Goal: Information Seeking & Learning: Find contact information

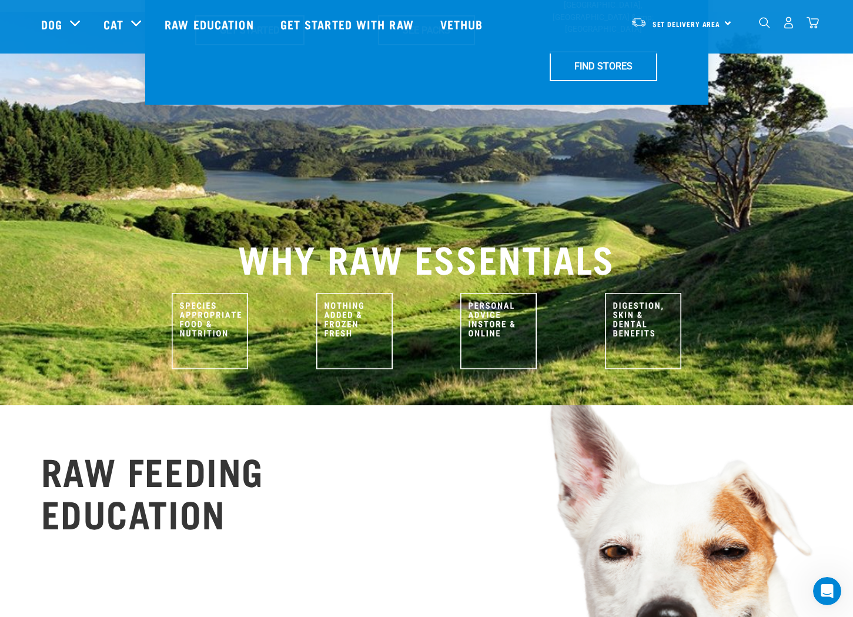
scroll to position [404, 0]
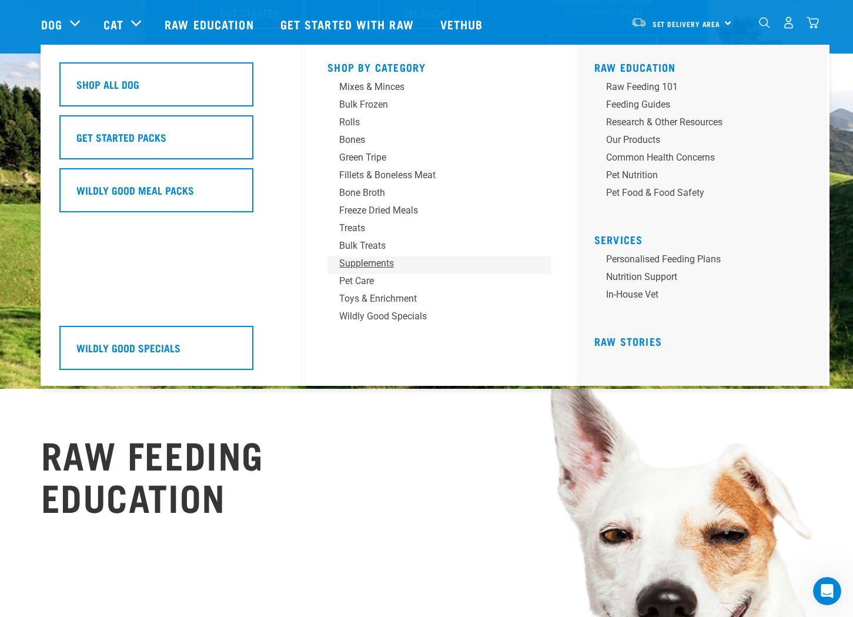
click at [359, 265] on div "Supplements" at bounding box center [430, 263] width 183 height 14
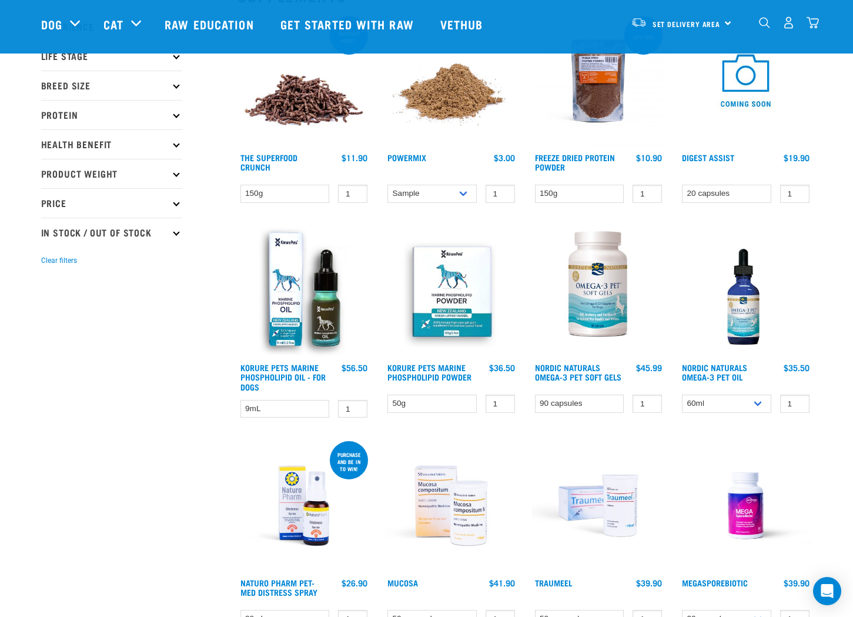
scroll to position [229, 0]
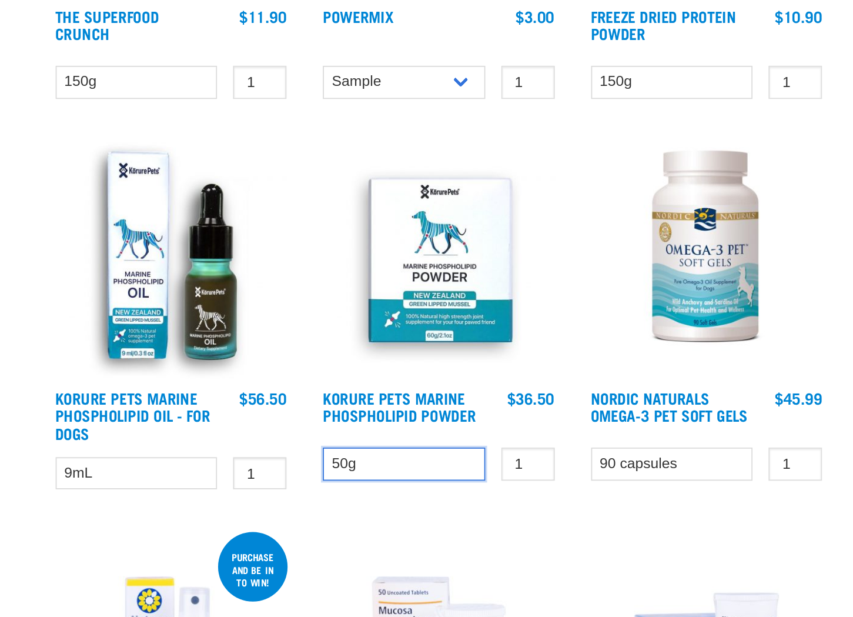
click at [438, 341] on select "50g" at bounding box center [431, 336] width 89 height 18
click at [387, 327] on select "50g" at bounding box center [431, 336] width 89 height 18
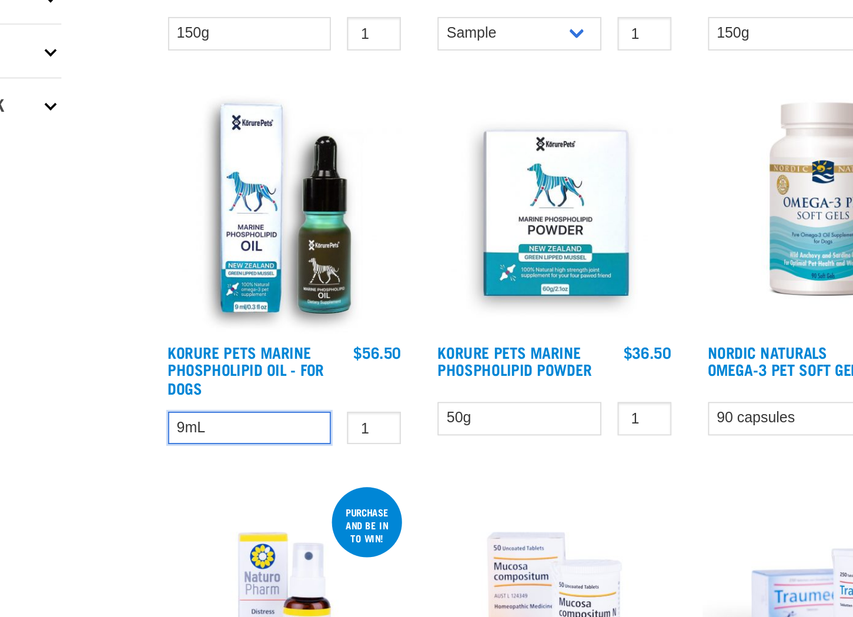
click at [289, 339] on select "9mL" at bounding box center [284, 342] width 89 height 18
click at [188, 319] on div "× Filter products Pet Type Dog Cat Experience New Raw Feeder Experienced Raw Fe…" at bounding box center [132, 331] width 196 height 1038
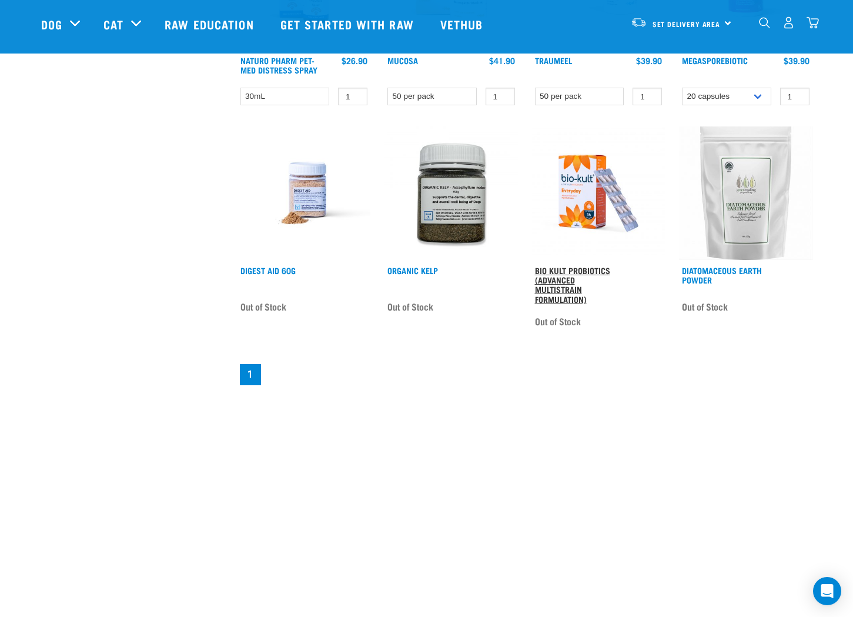
scroll to position [483, 0]
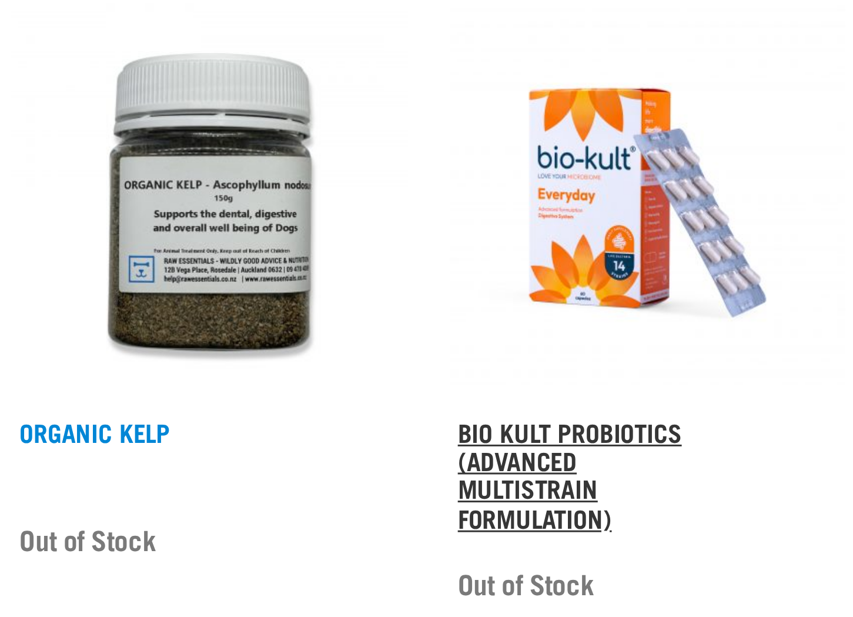
click at [550, 486] on link "Bio Kult Probiotics (Advanced Multistrain Formulation)" at bounding box center [572, 485] width 75 height 33
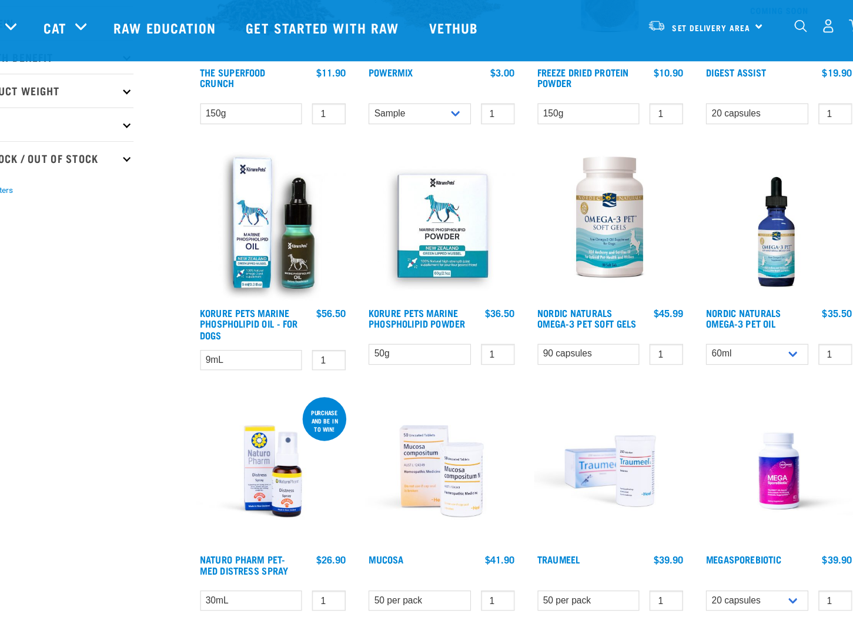
scroll to position [66, 0]
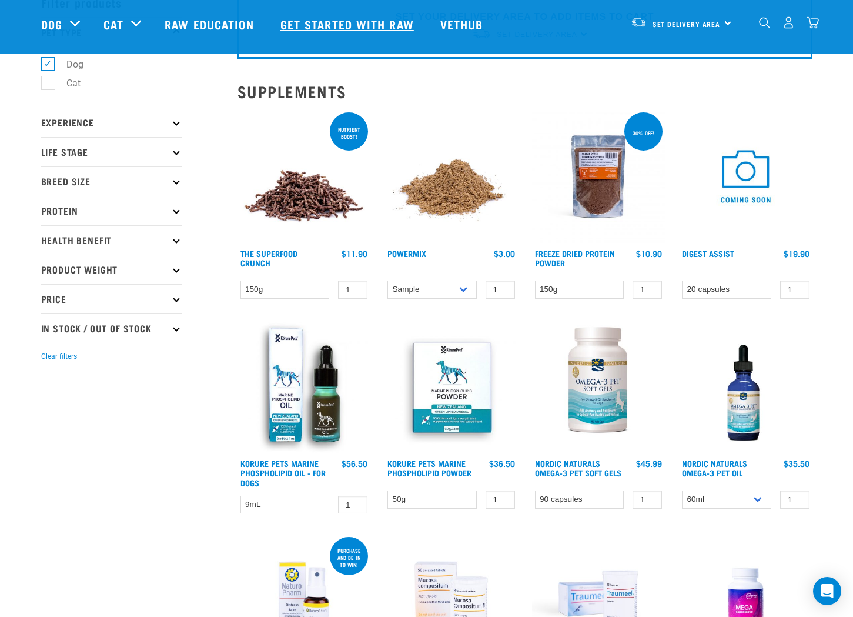
click at [380, 24] on link "Get started with Raw" at bounding box center [349, 24] width 160 height 47
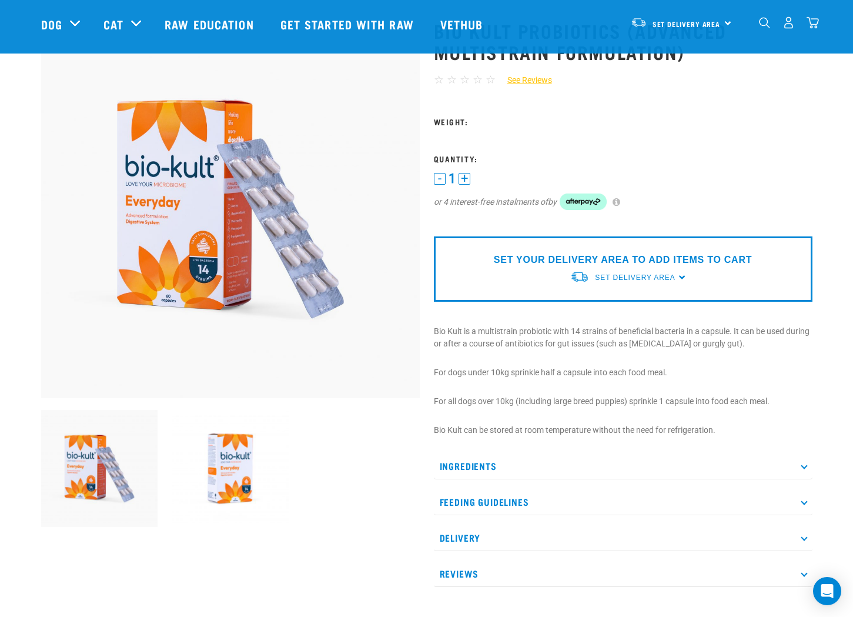
scroll to position [81, 0]
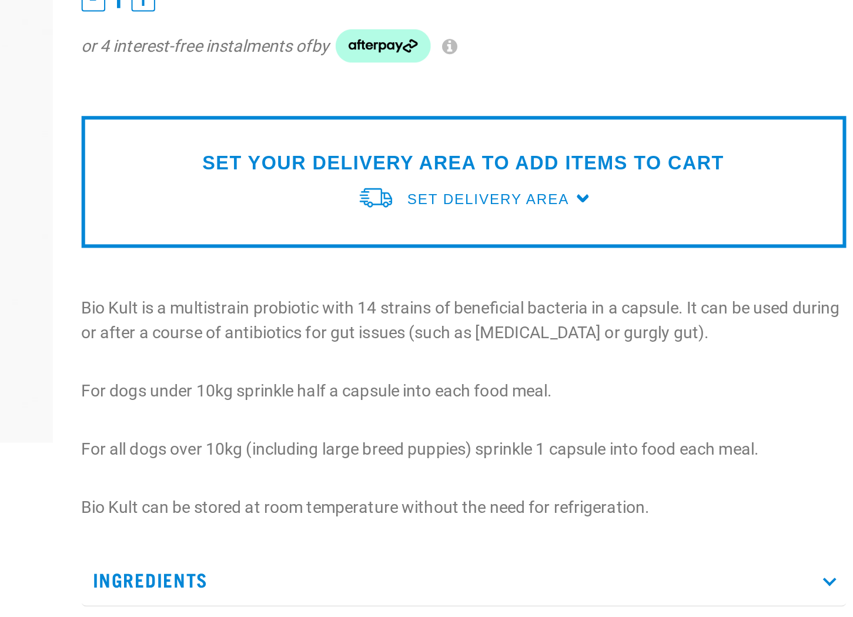
click at [605, 325] on p "Bio Kult is a multistrain probiotic with 14 strains of beneficial bacteria in a…" at bounding box center [623, 323] width 379 height 25
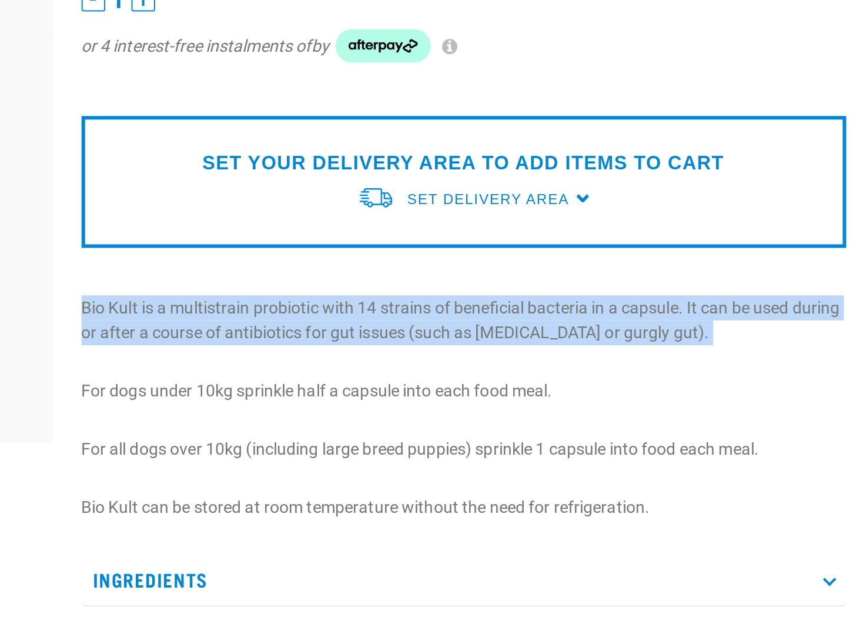
click at [605, 325] on p "Bio Kult is a multistrain probiotic with 14 strains of beneficial bacteria in a…" at bounding box center [623, 323] width 379 height 25
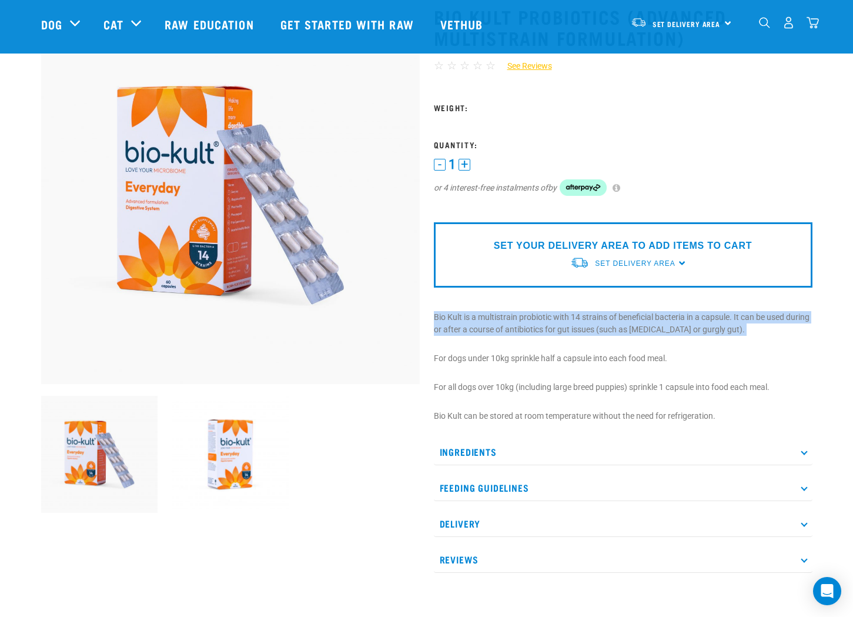
scroll to position [340, 0]
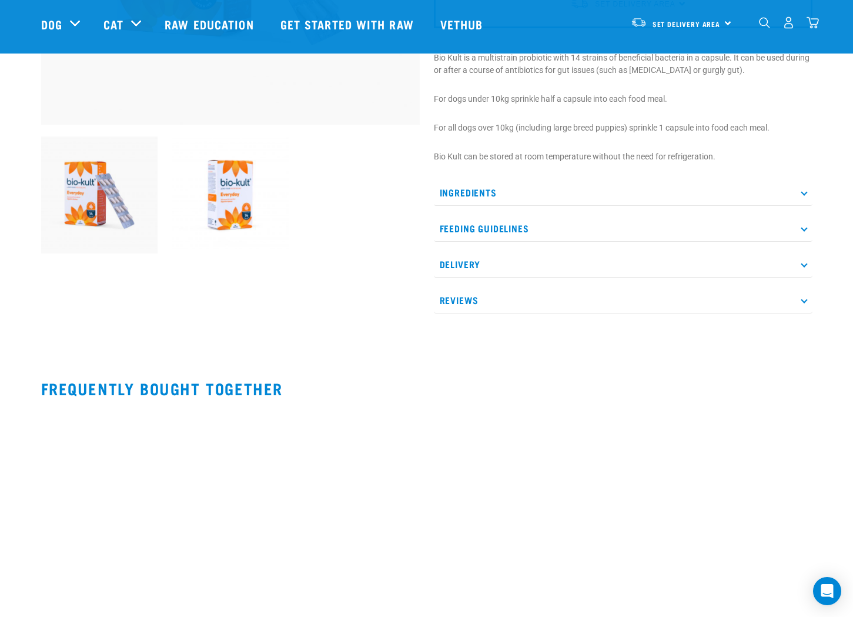
click at [566, 180] on p "Ingredients" at bounding box center [623, 192] width 379 height 26
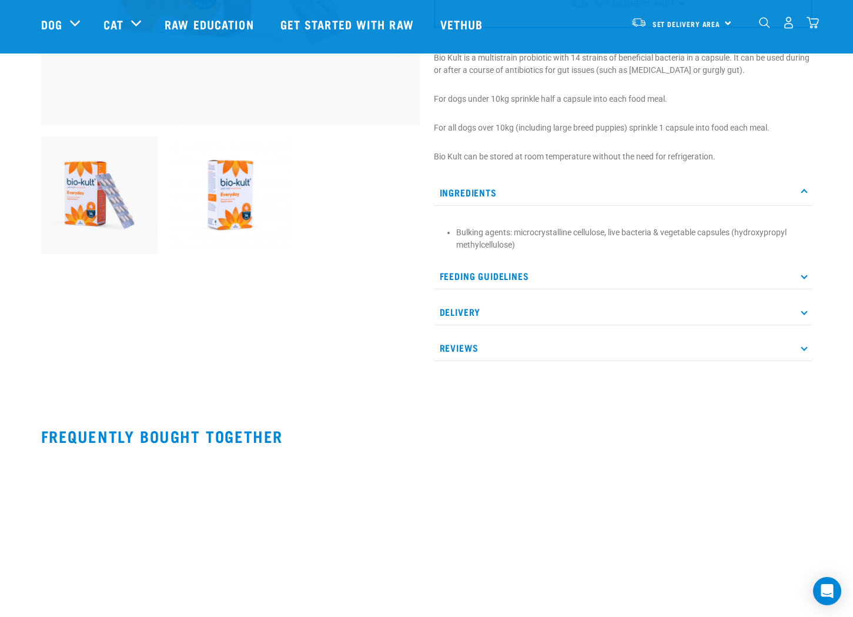
click at [502, 231] on li "Bulking agents: microcrystalline cellulose, live bacteria & vegetable capsules …" at bounding box center [631, 238] width 350 height 25
click at [713, 283] on p "Feeding Guidelines" at bounding box center [623, 276] width 379 height 26
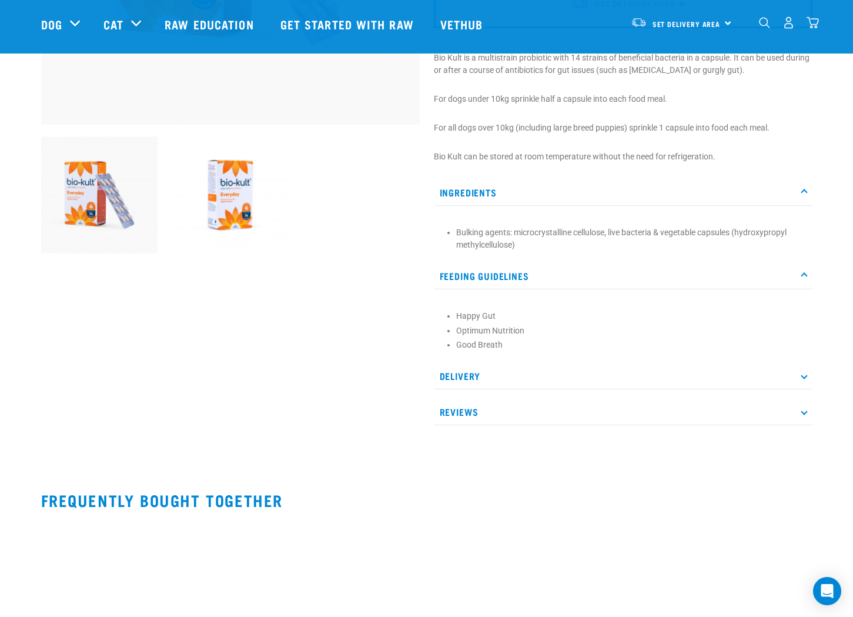
click at [464, 332] on li "Optimum Nutrition" at bounding box center [631, 331] width 350 height 12
click at [480, 372] on p "Delivery" at bounding box center [623, 376] width 379 height 26
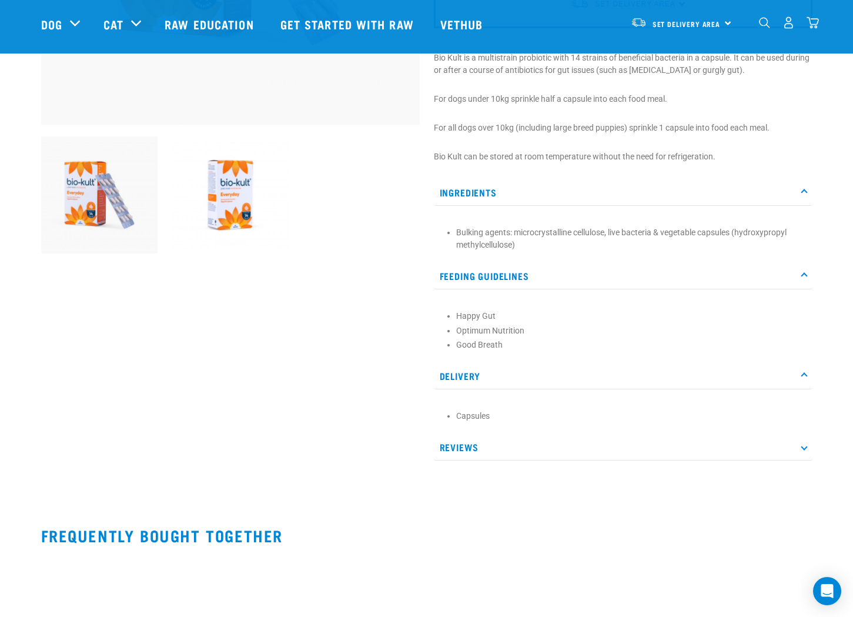
click at [540, 461] on div "Bio Kult Probiotics (Advanced Multistrain Formulation) ☆ ☆ ☆ ☆ ☆ See Reviews" at bounding box center [623, 103] width 393 height 747
click at [551, 448] on p "Reviews" at bounding box center [623, 447] width 379 height 26
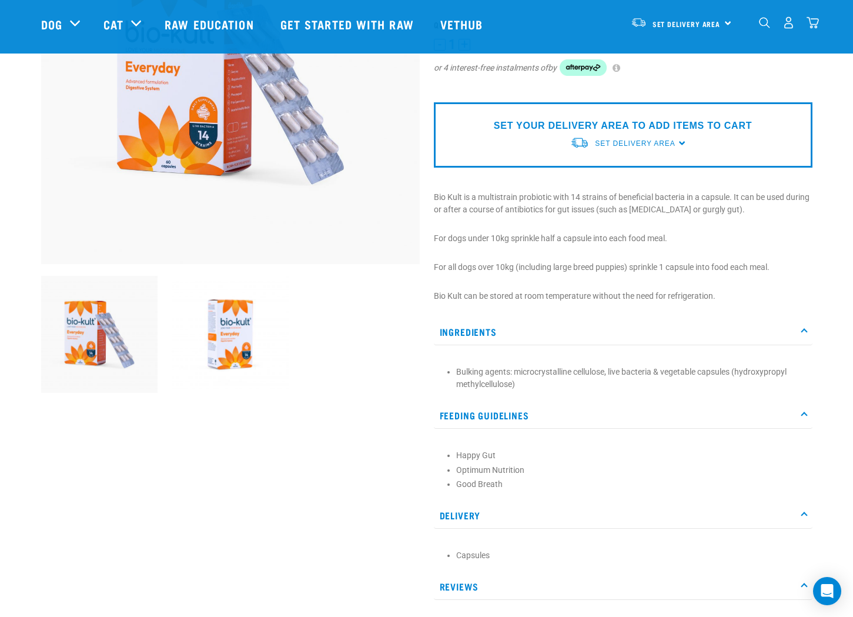
scroll to position [101, 0]
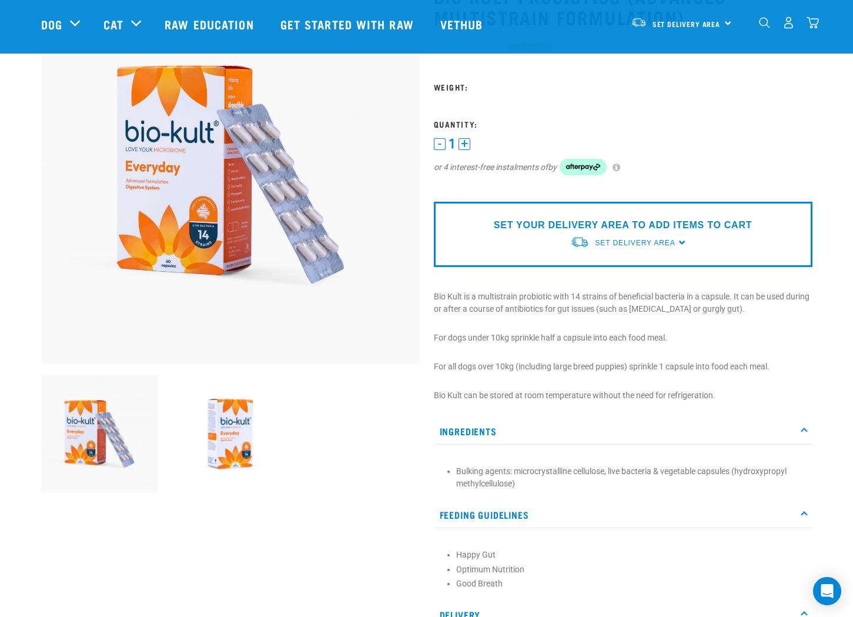
click at [225, 446] on img at bounding box center [230, 433] width 117 height 117
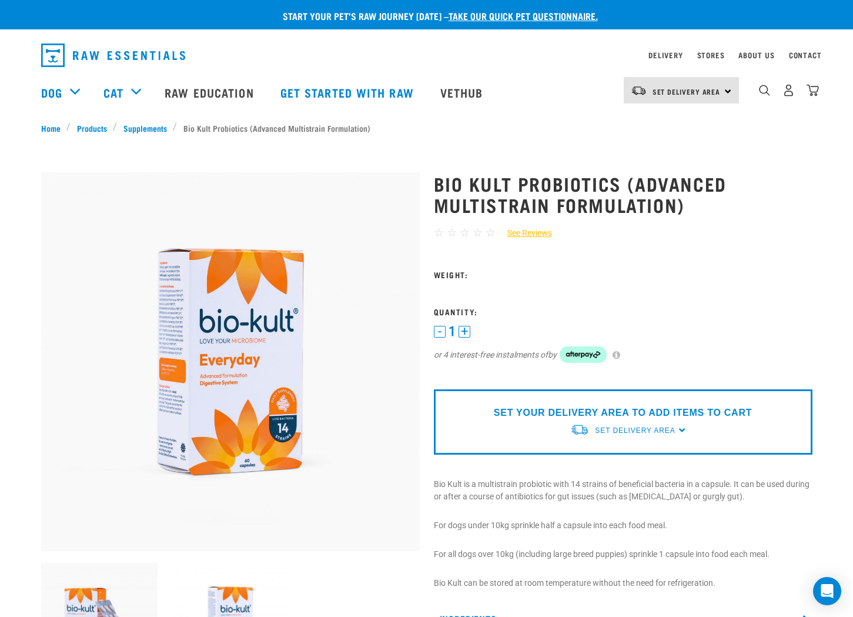
scroll to position [51, 0]
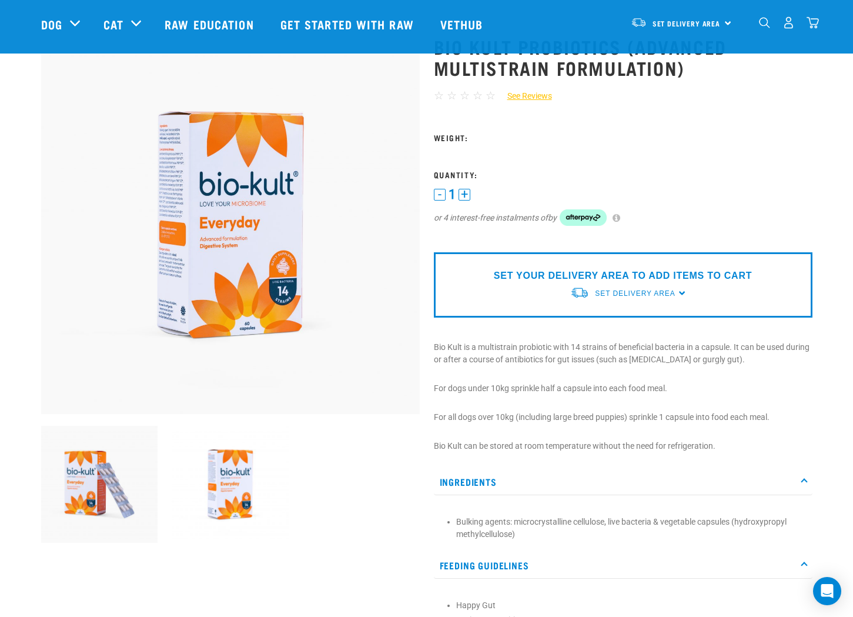
click at [236, 463] on img at bounding box center [230, 484] width 117 height 117
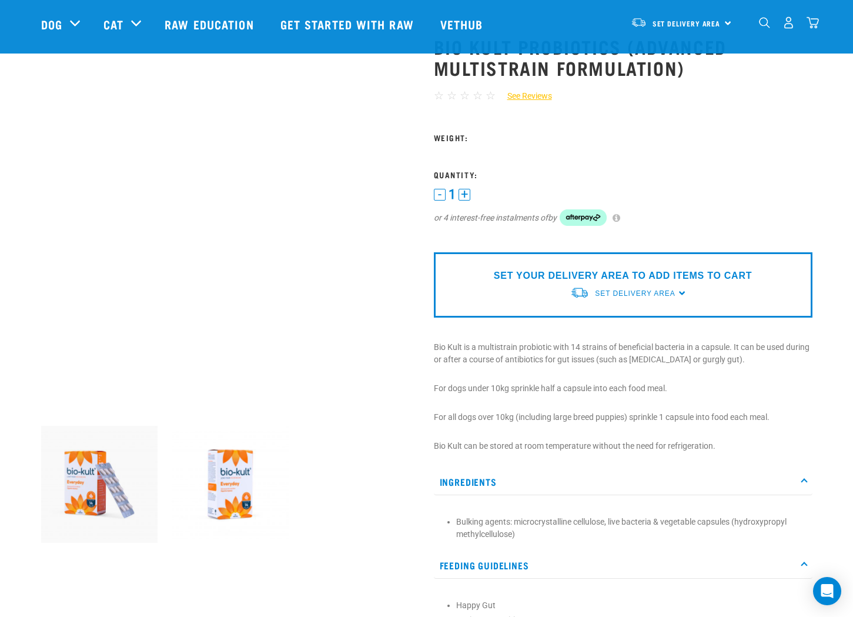
click at [115, 474] on img at bounding box center [99, 484] width 117 height 117
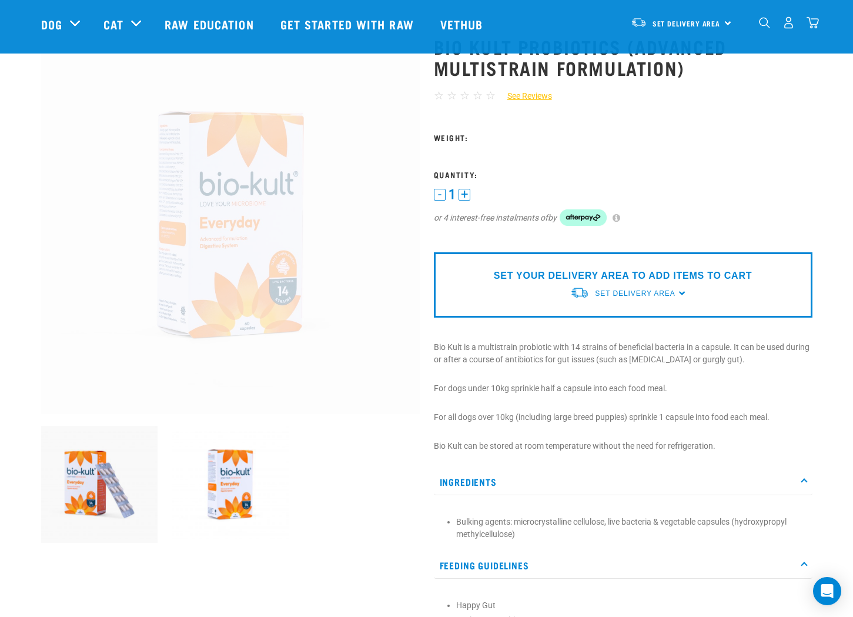
click at [219, 482] on img at bounding box center [230, 484] width 117 height 117
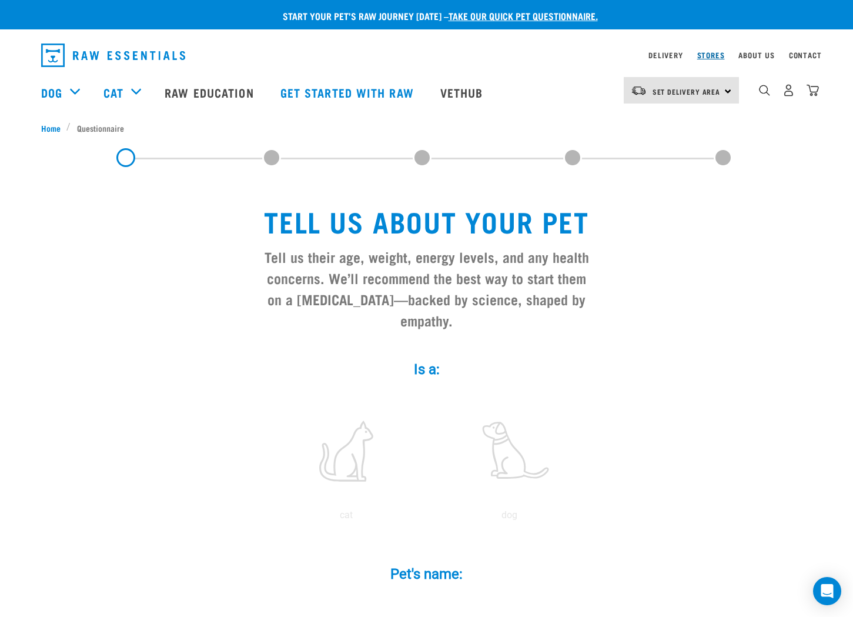
click at [717, 55] on link "Stores" at bounding box center [711, 55] width 28 height 4
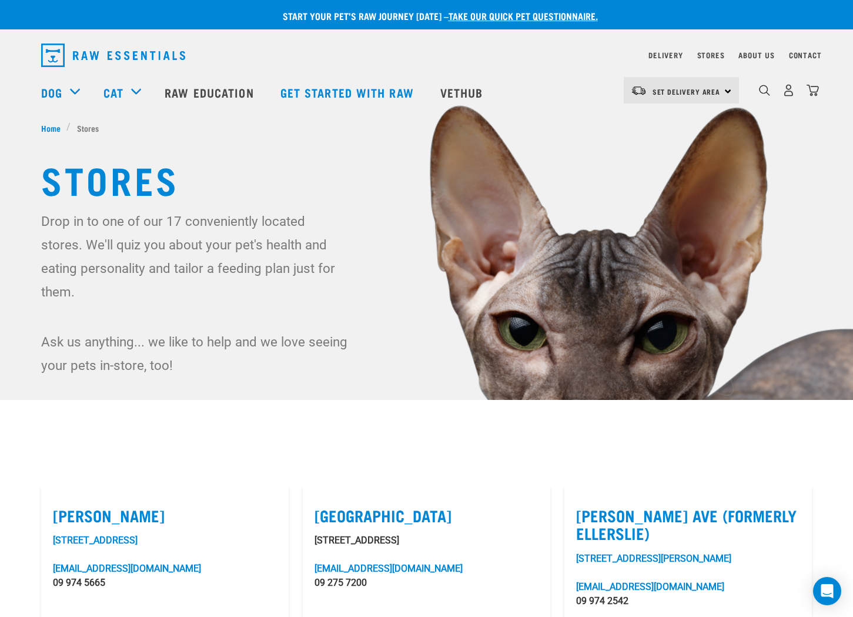
click at [94, 243] on p "Drop in to one of our 17 conveniently located stores. We'll quiz you about your…" at bounding box center [195, 256] width 309 height 94
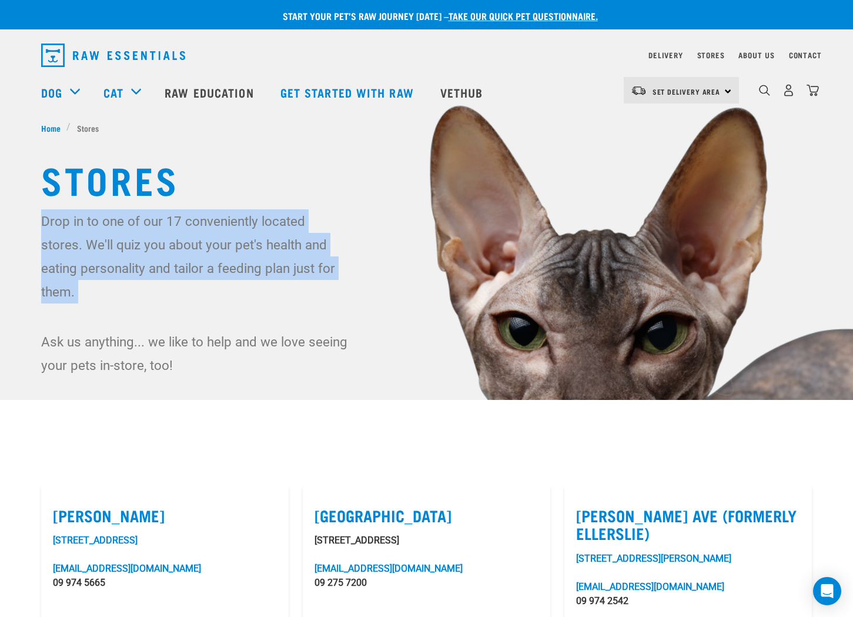
click at [94, 243] on p "Drop in to one of our 17 conveniently located stores. We'll quiz you about your…" at bounding box center [195, 256] width 309 height 94
click at [159, 217] on p "Drop in to one of our 17 conveniently located stores. We'll quiz you about your…" at bounding box center [195, 256] width 309 height 94
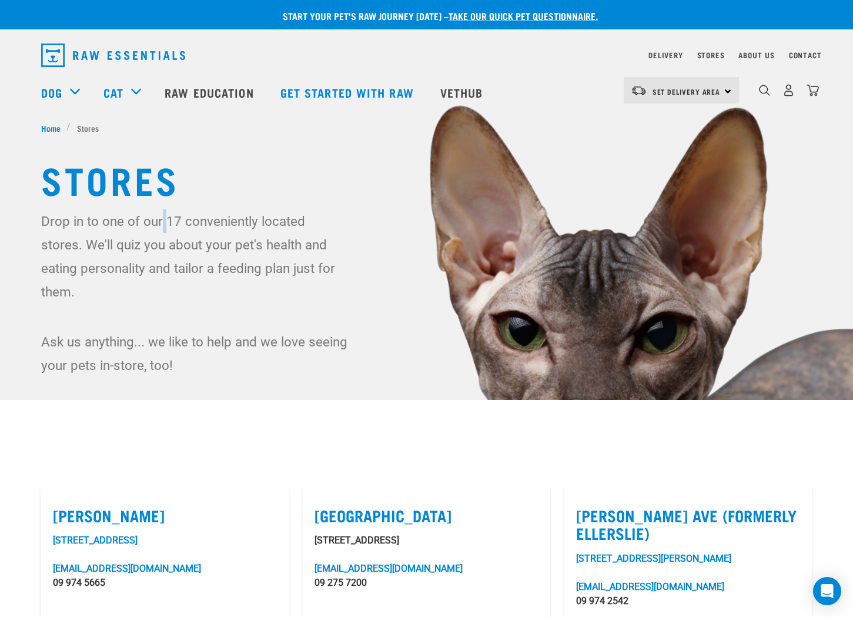
click at [159, 217] on p "Drop in to one of our 17 conveniently located stores. We'll quiz you about your…" at bounding box center [195, 256] width 309 height 94
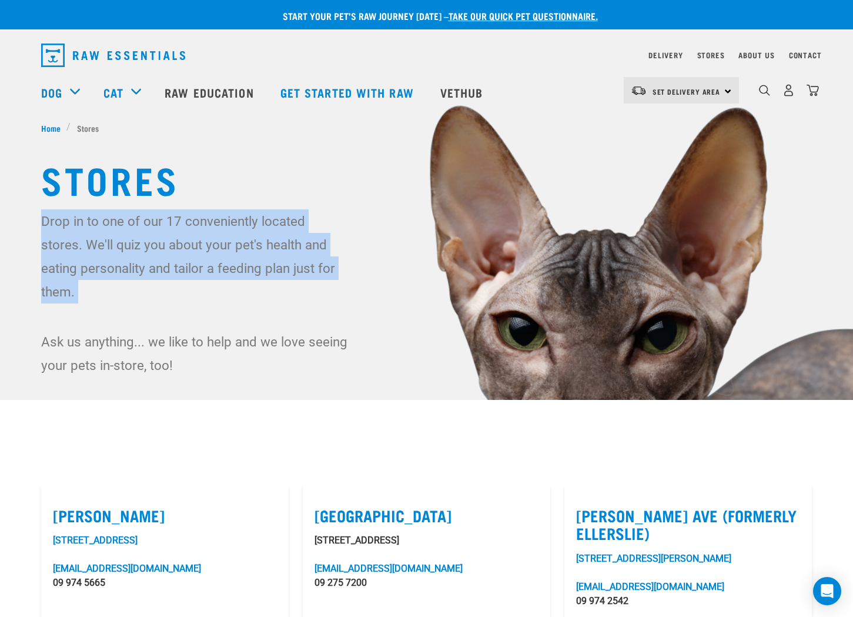
click at [159, 217] on p "Drop in to one of our 17 conveniently located stores. We'll quiz you about your…" at bounding box center [195, 256] width 309 height 94
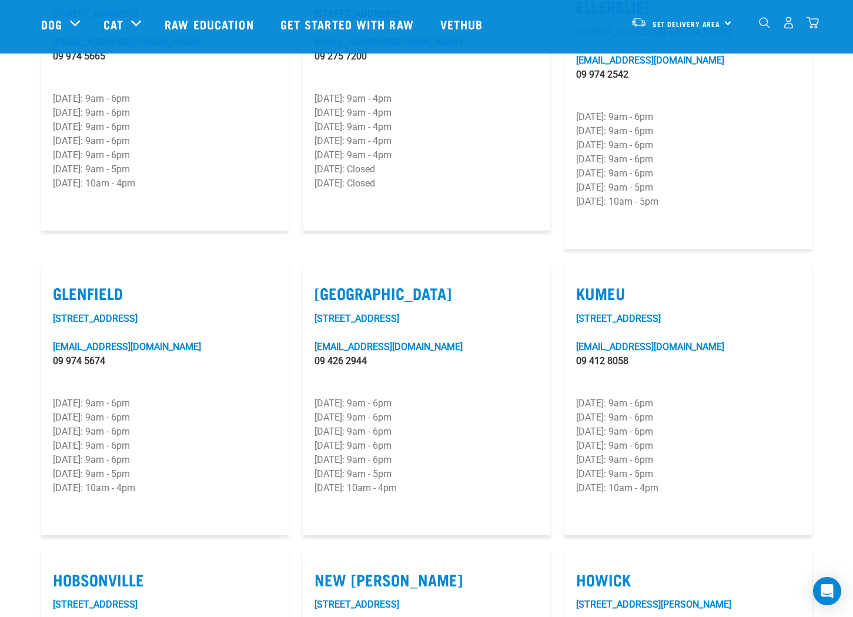
scroll to position [365, 0]
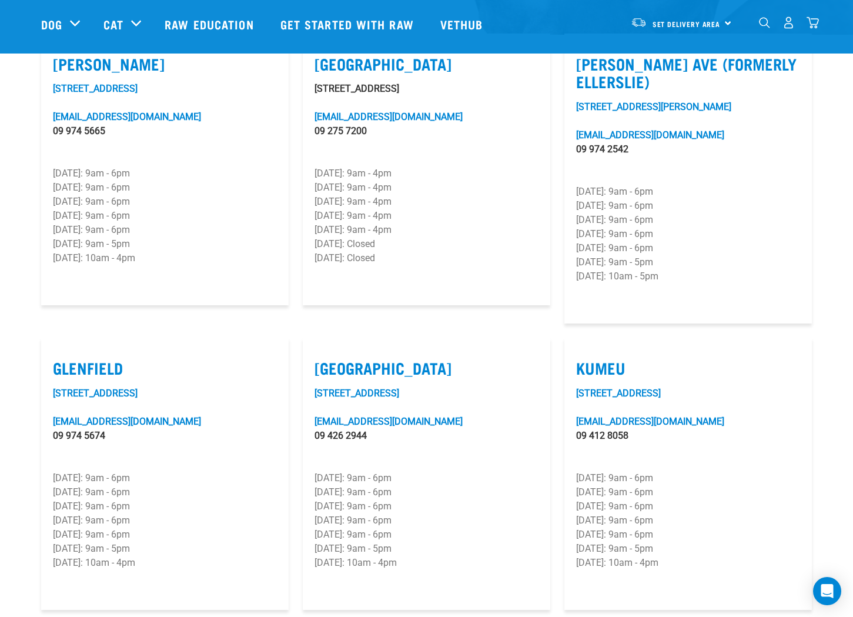
click at [89, 359] on label "Glenfield" at bounding box center [165, 368] width 224 height 18
click at [61, 349] on input "Glenfield" at bounding box center [57, 353] width 8 height 8
click at [89, 359] on label "Glenfield" at bounding box center [165, 368] width 224 height 18
click at [61, 349] on input "Glenfield" at bounding box center [57, 353] width 8 height 8
click at [89, 359] on label "Glenfield" at bounding box center [165, 368] width 224 height 18
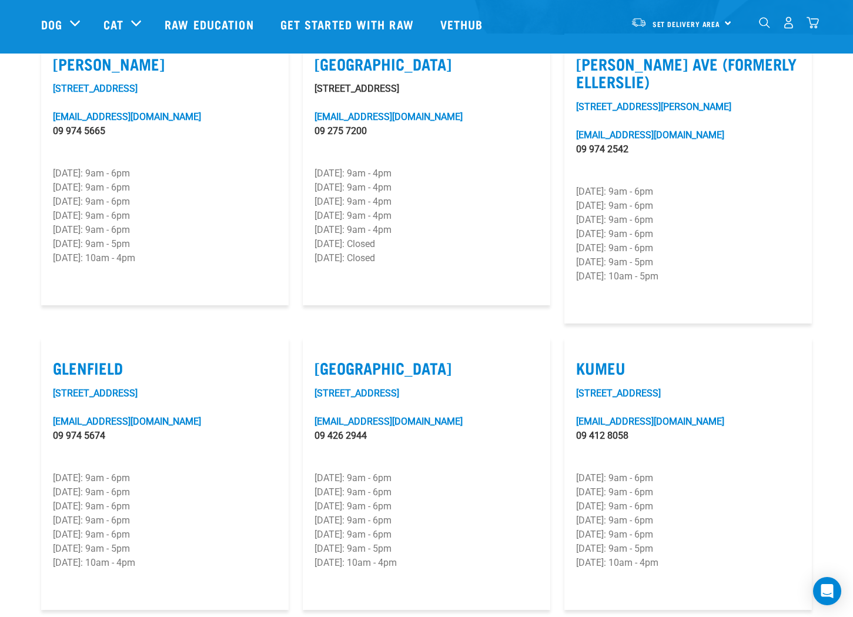
click at [61, 349] on input "Glenfield" at bounding box center [57, 353] width 8 height 8
click at [196, 359] on label "Glenfield" at bounding box center [165, 368] width 224 height 18
click at [61, 349] on input "Glenfield" at bounding box center [57, 353] width 8 height 8
checkbox input "false"
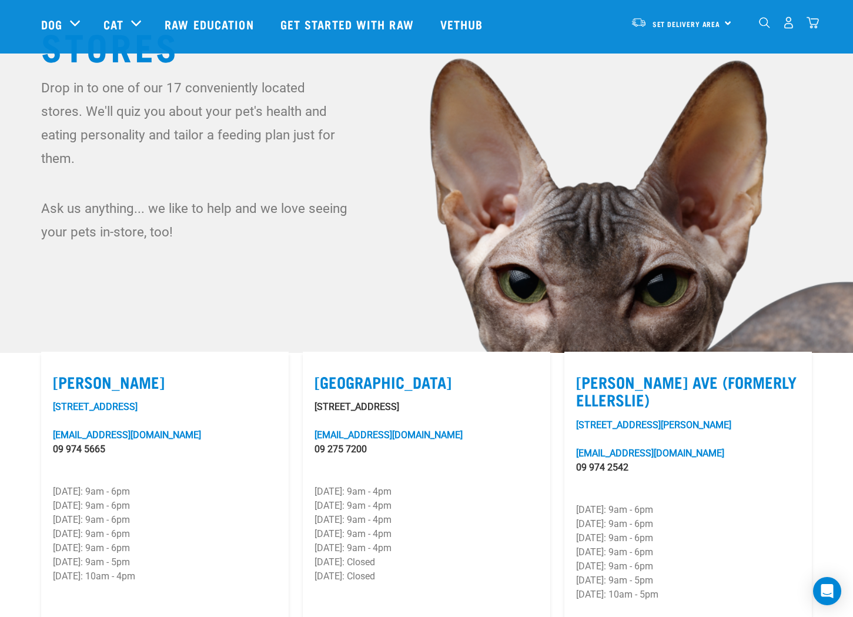
scroll to position [0, 0]
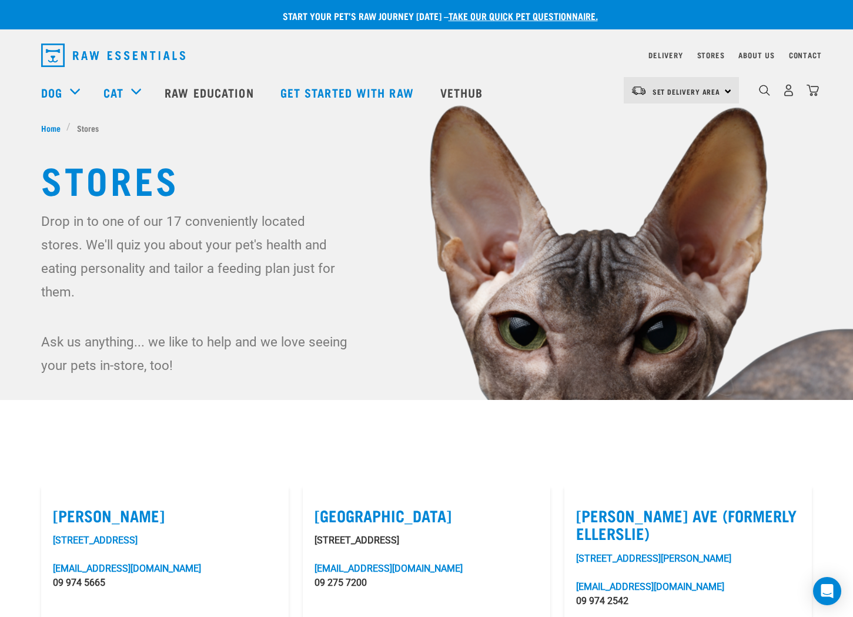
click at [177, 228] on p "Drop in to one of our 17 conveniently located stores. We'll quiz you about your…" at bounding box center [195, 256] width 309 height 94
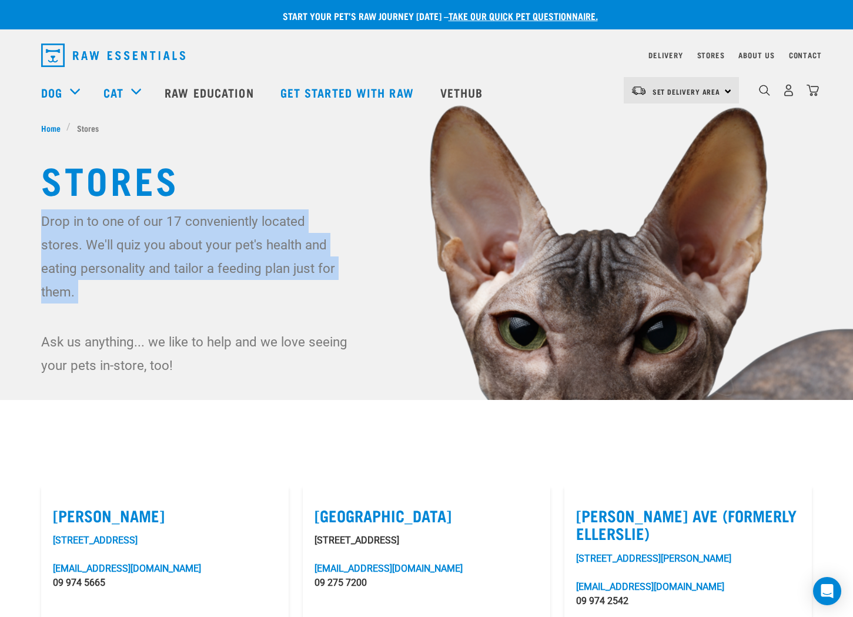
click at [177, 228] on p "Drop in to one of our 17 conveniently located stores. We'll quiz you about your…" at bounding box center [195, 256] width 309 height 94
click at [177, 365] on img at bounding box center [426, 256] width 853 height 512
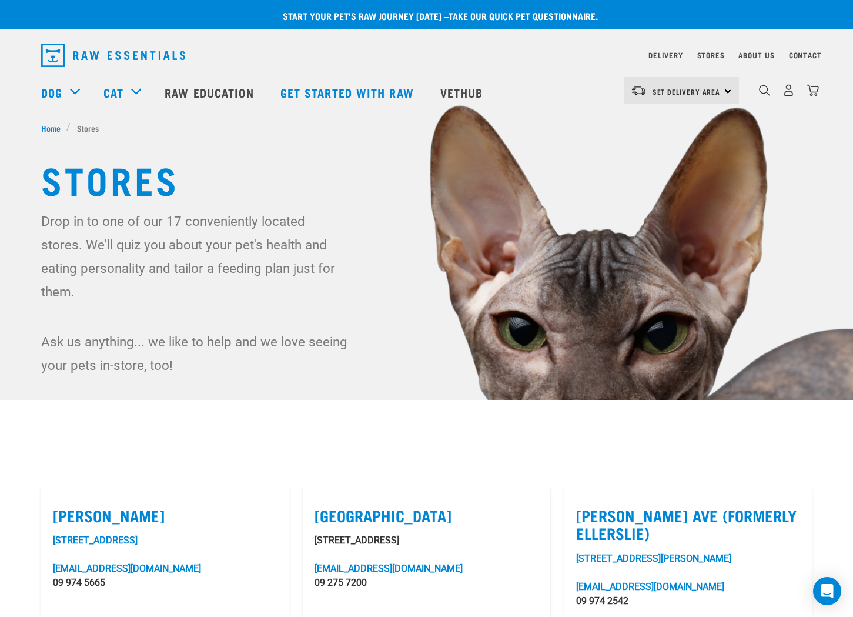
click at [183, 345] on p "Ask us anything... we like to help and we love seeing your pets in-store, too!" at bounding box center [195, 353] width 309 height 47
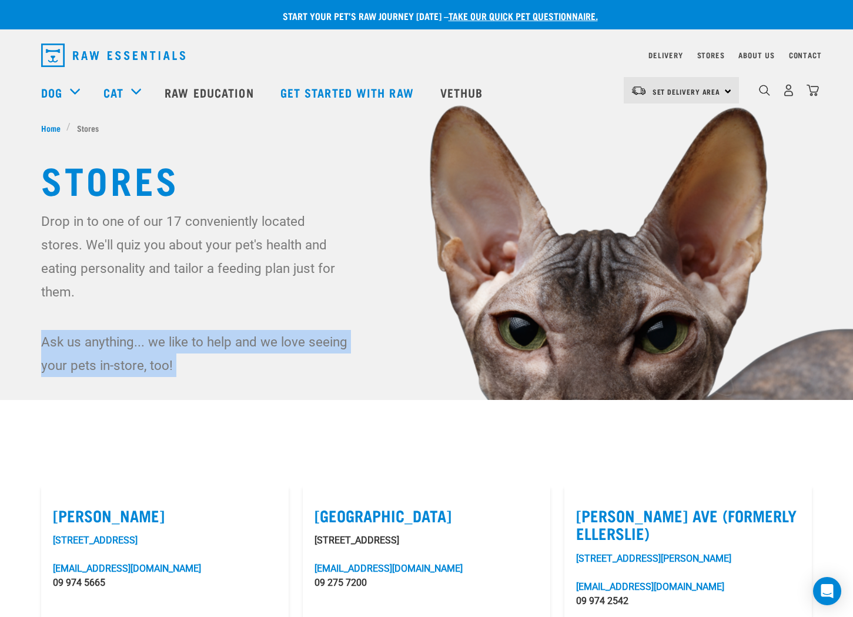
click at [183, 345] on p "Ask us anything... we like to help and we love seeing your pets in-store, too!" at bounding box center [195, 353] width 309 height 47
click at [217, 381] on img at bounding box center [426, 256] width 853 height 512
click at [335, 292] on div "Drop in to one of our 17 conveniently located stores. We'll quiz you about your…" at bounding box center [426, 293] width 771 height 168
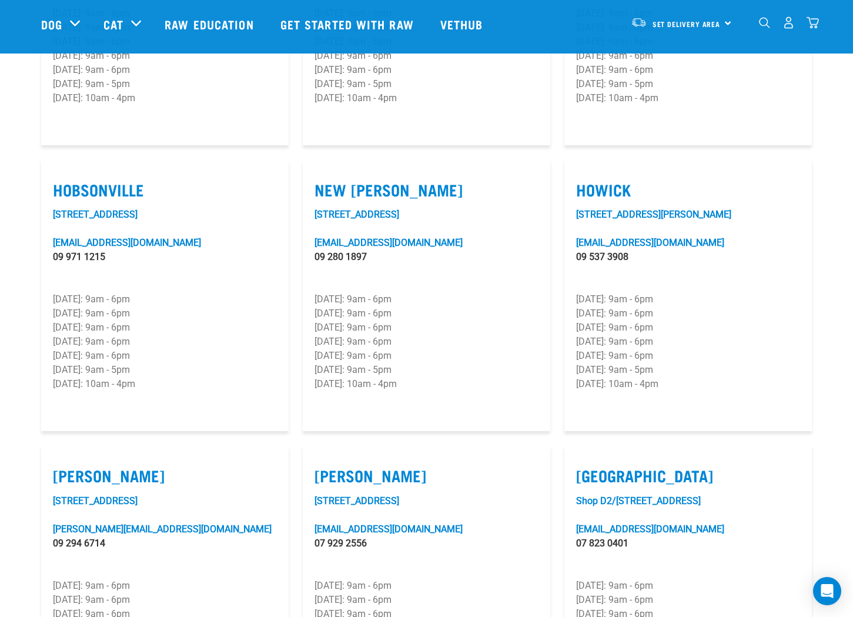
scroll to position [825, 0]
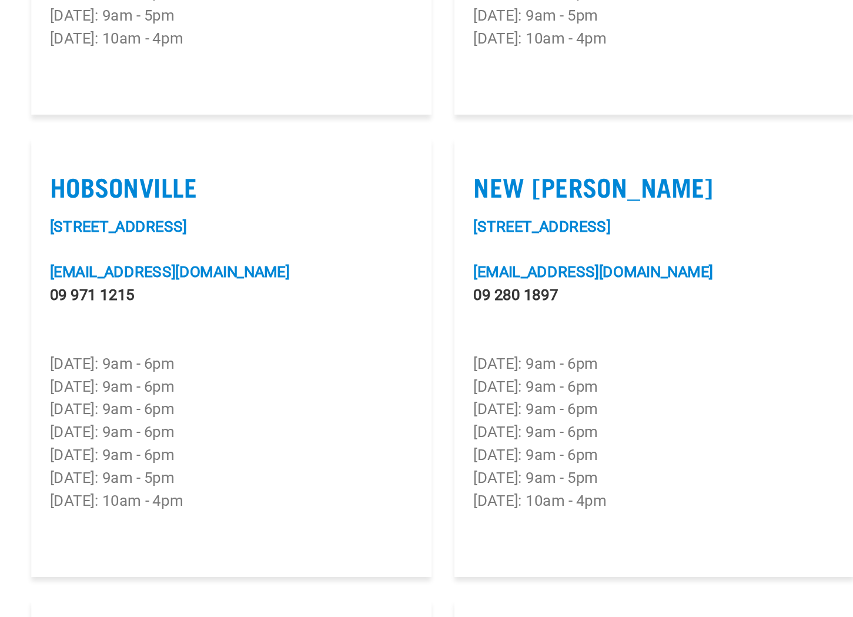
click at [125, 367] on p "[DATE]: 9am - 5pm" at bounding box center [165, 374] width 224 height 14
click at [118, 381] on p "[DATE]: 10am - 4pm" at bounding box center [165, 388] width 224 height 14
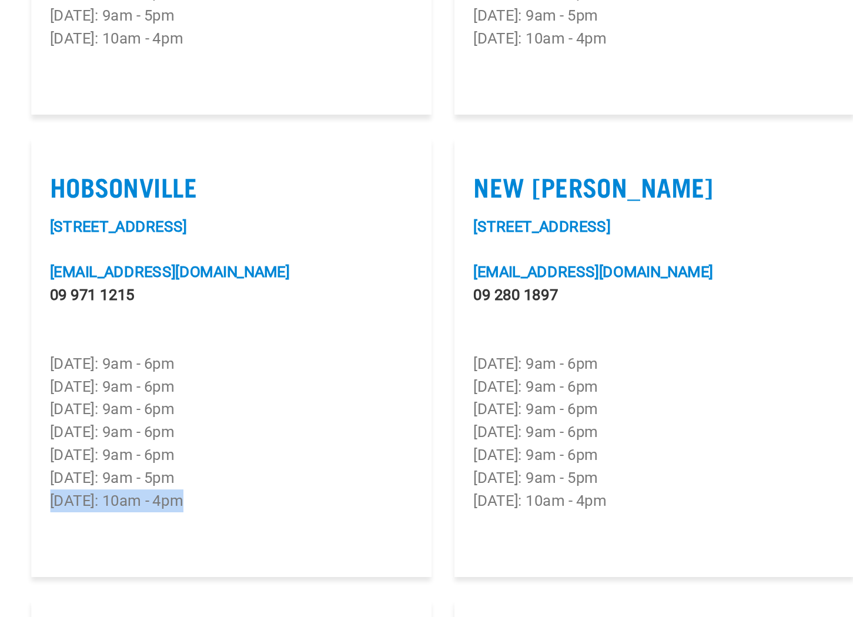
click at [118, 381] on p "[DATE]: 10am - 4pm" at bounding box center [165, 388] width 224 height 14
click at [228, 381] on p "[DATE]: 10am - 4pm" at bounding box center [165, 388] width 224 height 14
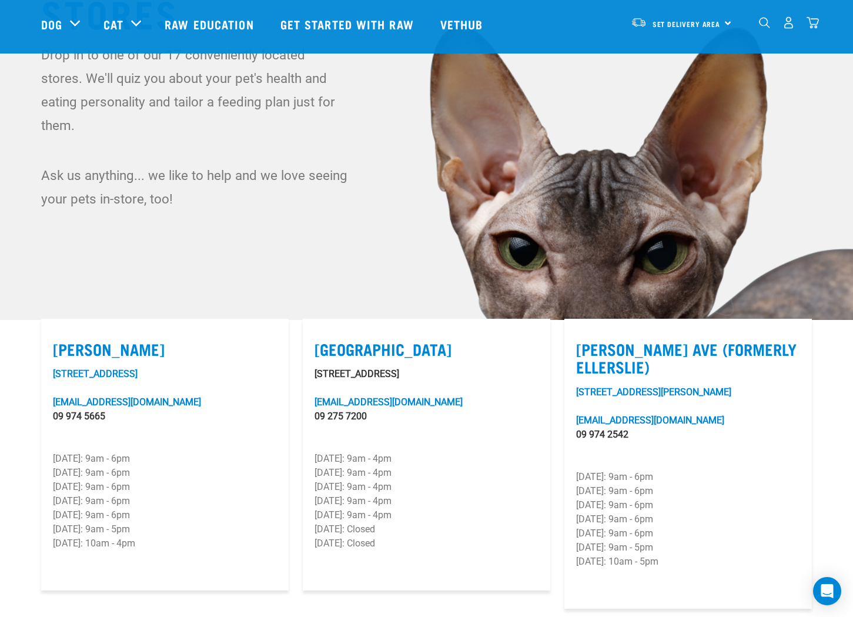
scroll to position [0, 0]
